Goal: Check status

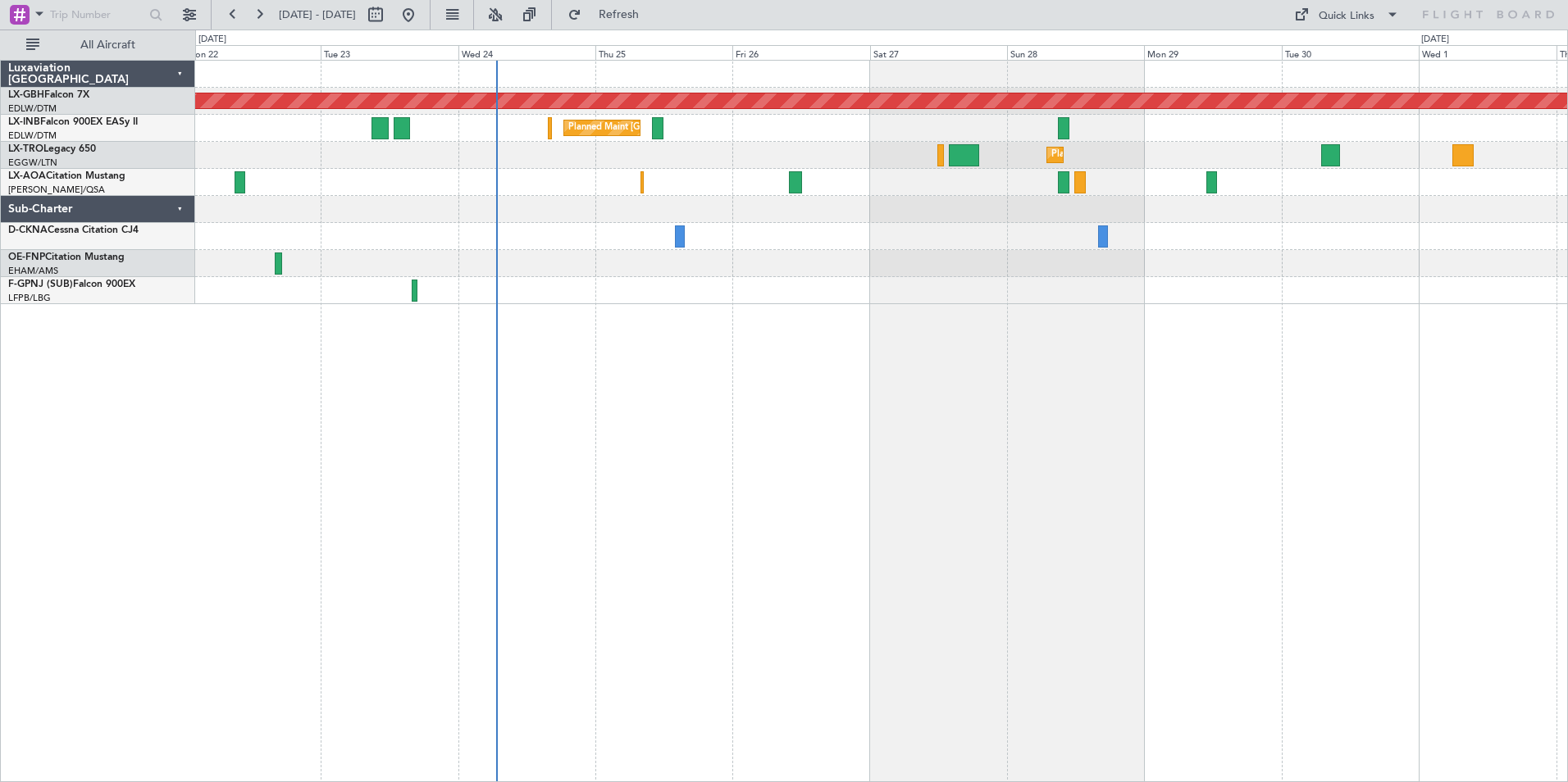
click at [859, 427] on div "Planned Maint Nurnberg Planned Maint [GEOGRAPHIC_DATA] ([GEOGRAPHIC_DATA]) Plan…" at bounding box center [881, 420] width 1373 height 722
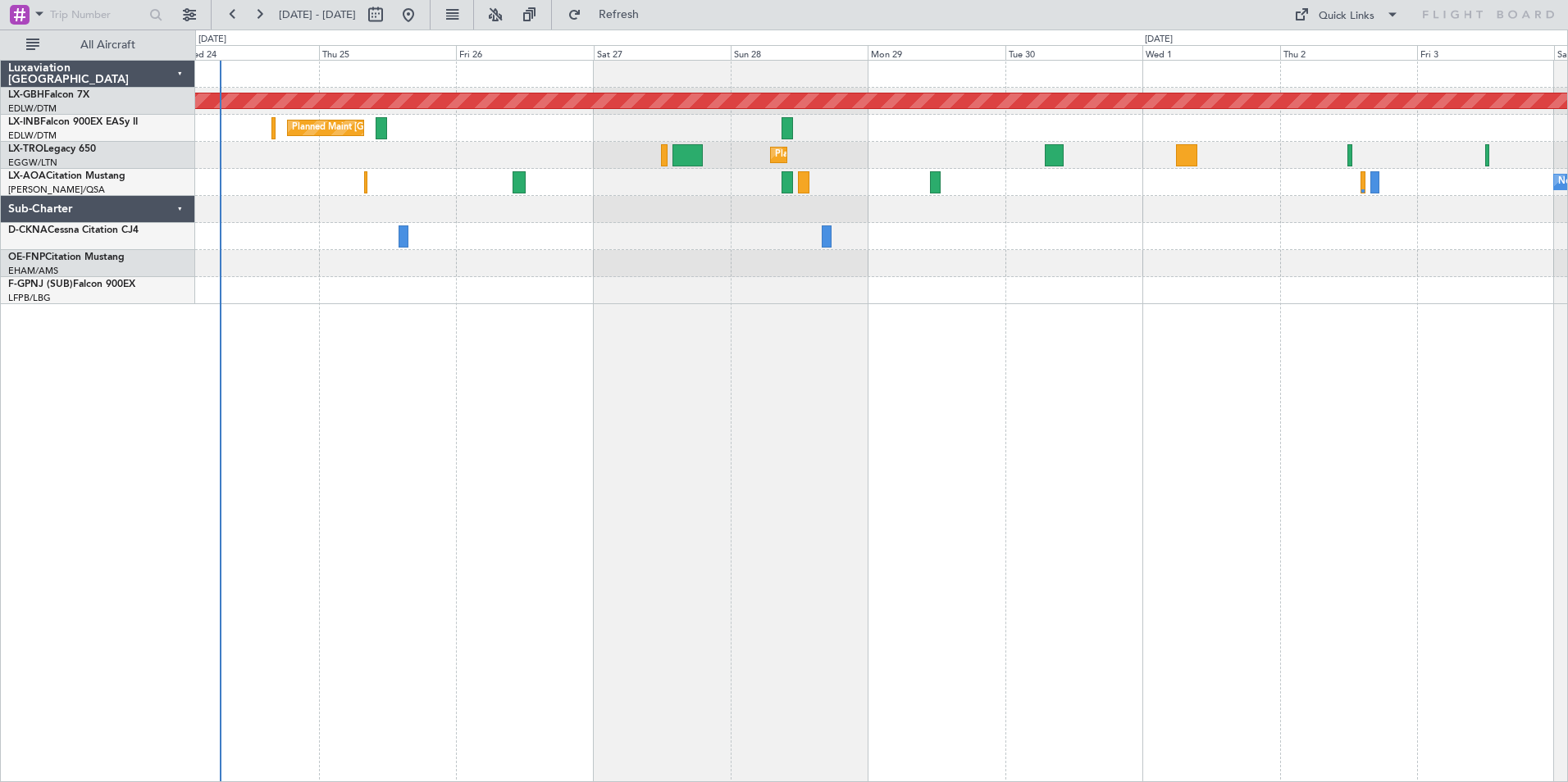
click at [689, 296] on div at bounding box center [881, 290] width 1372 height 27
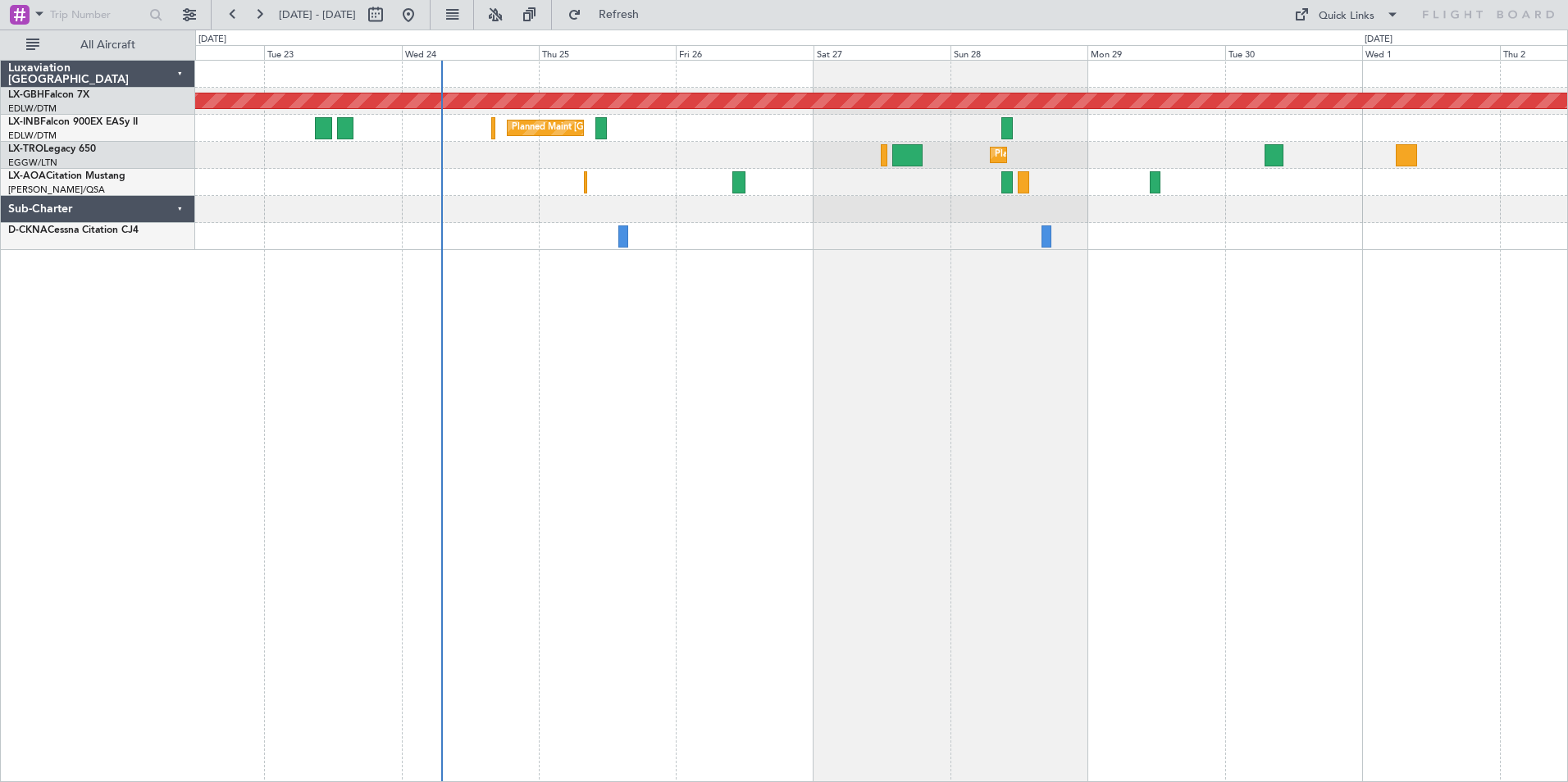
click at [808, 239] on div "Planned Maint Nurnberg Planned Maint [GEOGRAPHIC_DATA] ([GEOGRAPHIC_DATA]) Plan…" at bounding box center [881, 420] width 1373 height 722
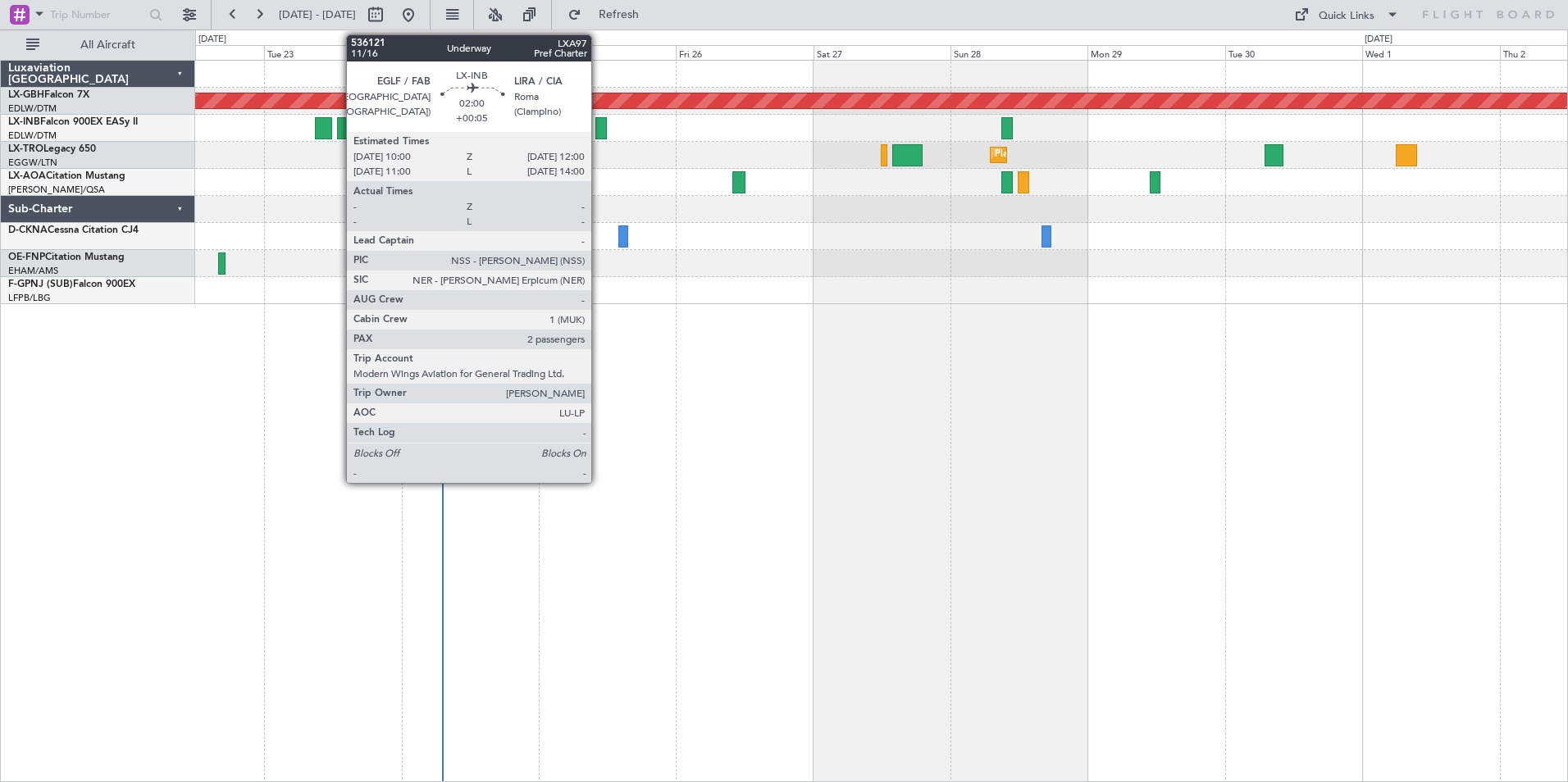
click at [599, 128] on div at bounding box center [600, 128] width 12 height 22
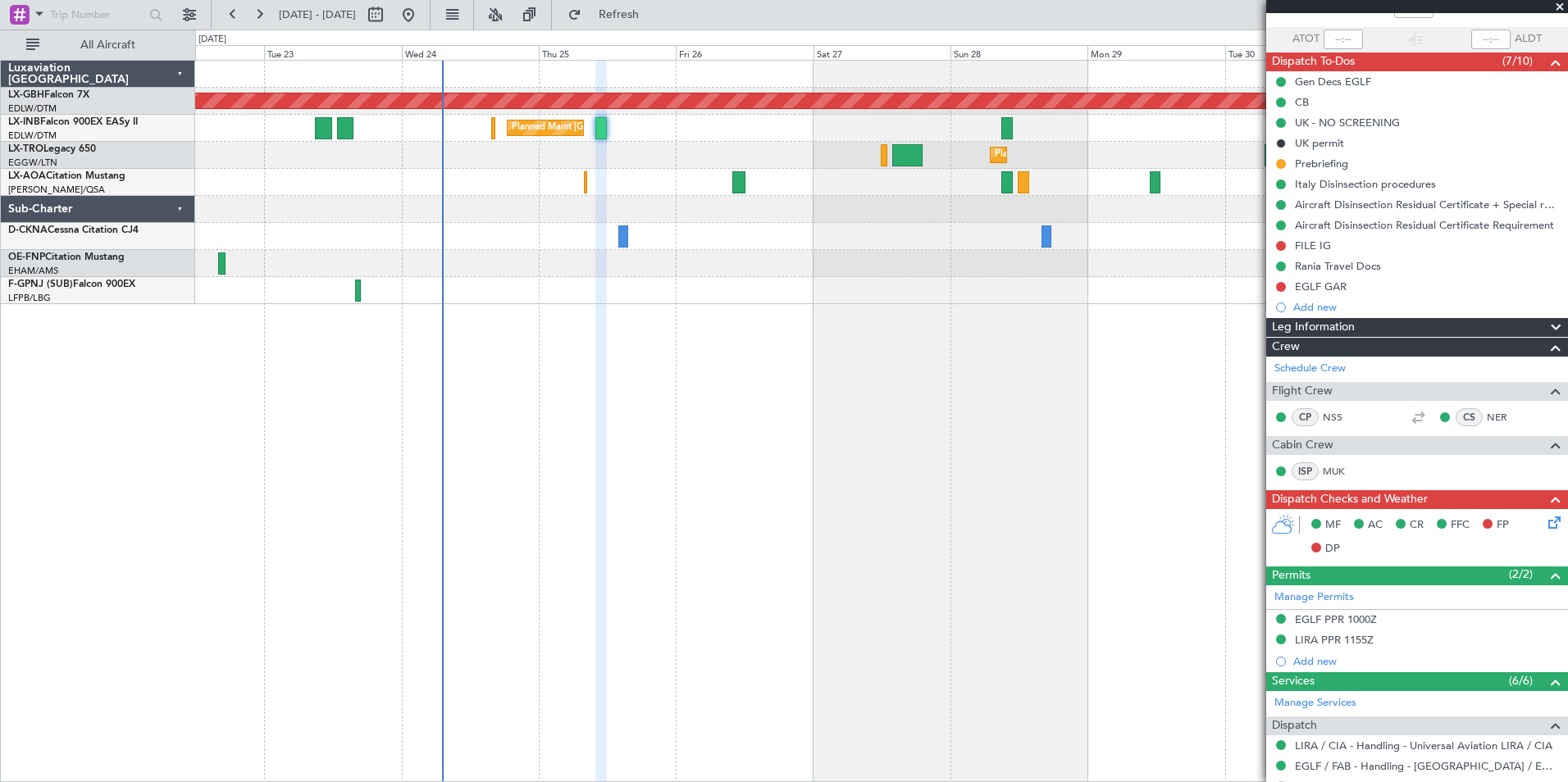
scroll to position [98, 0]
